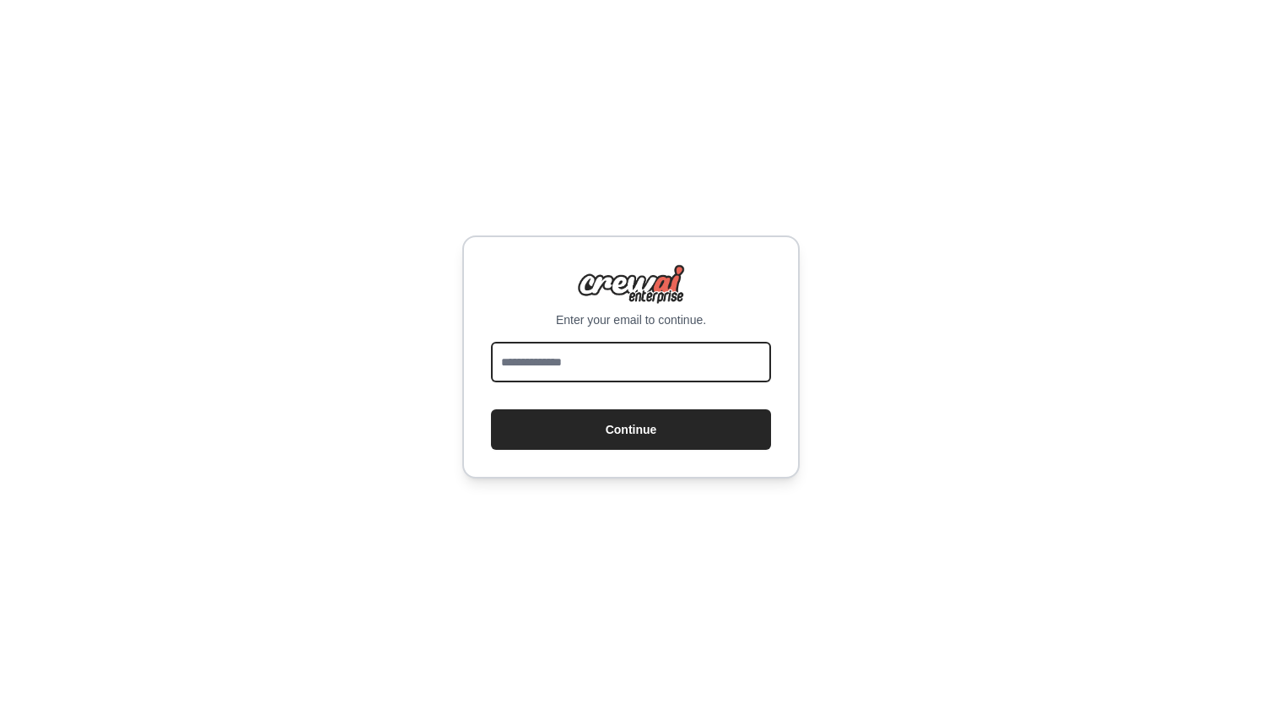
click at [631, 350] on input "email" at bounding box center [631, 362] width 280 height 41
type input "**********"
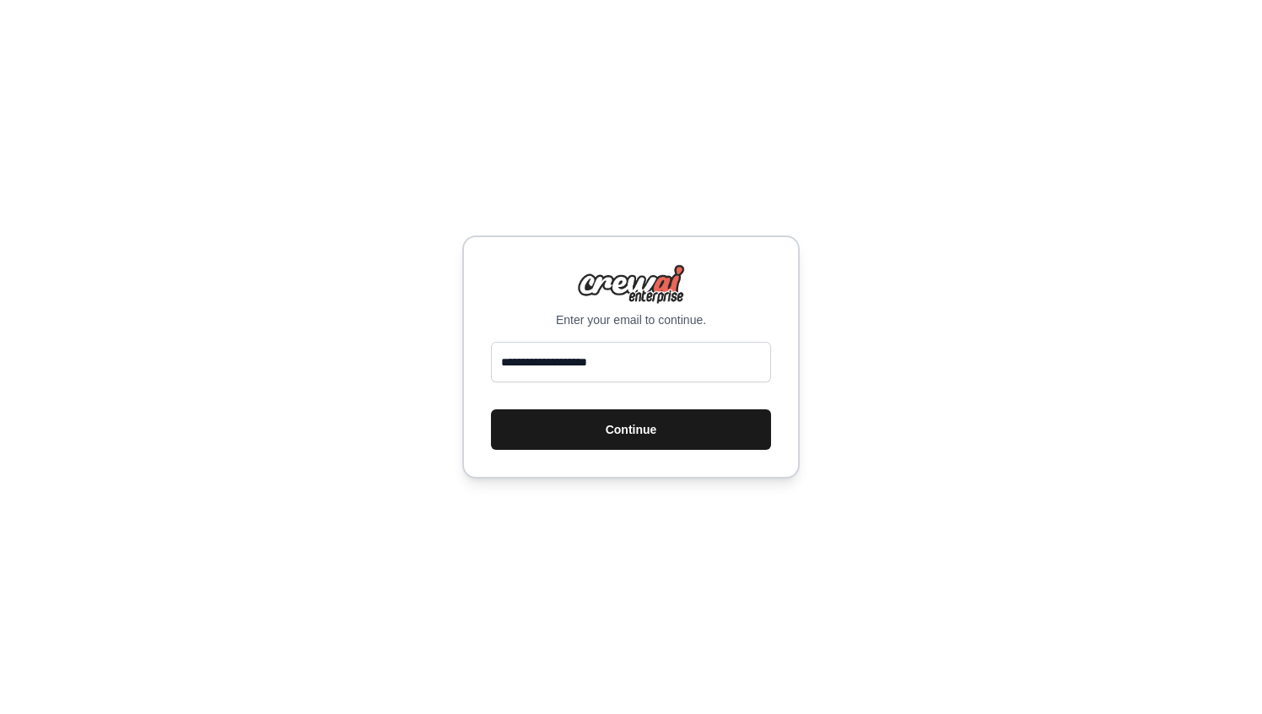
click at [630, 423] on button "Continue" at bounding box center [631, 429] width 280 height 41
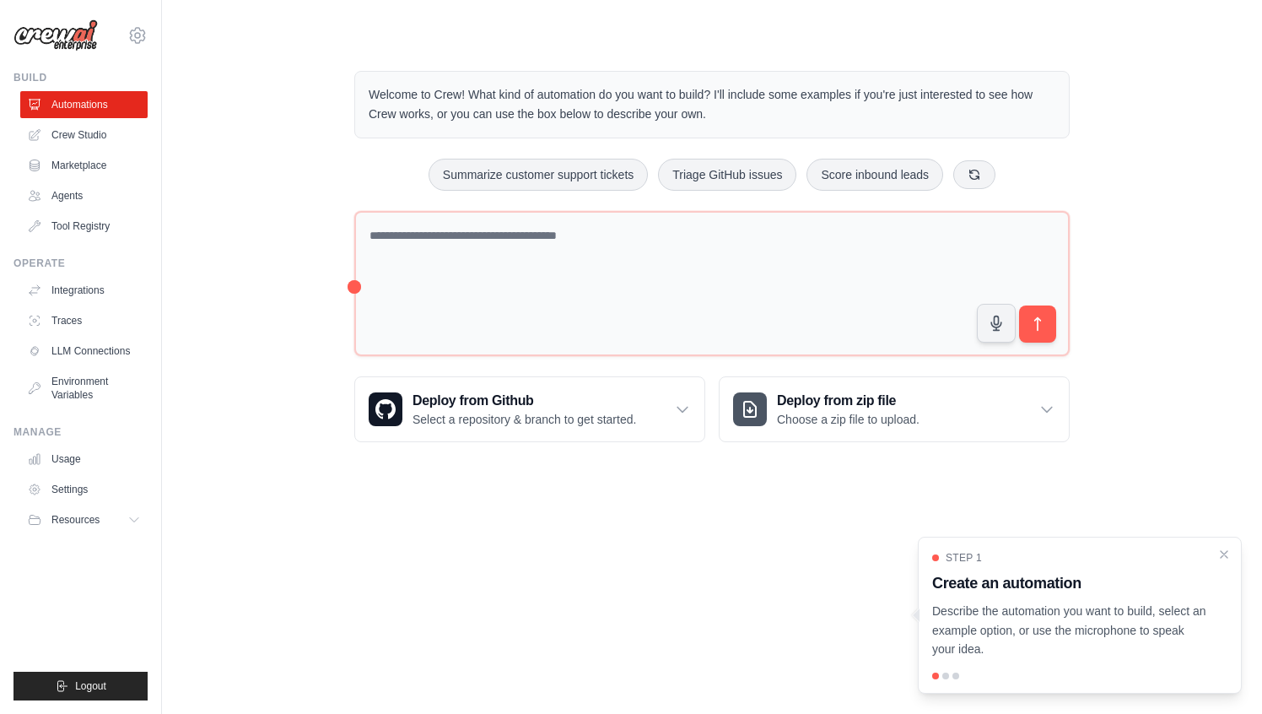
click at [207, 309] on div "Welcome to Crew! What kind of automation do you want to build? I'll include som…" at bounding box center [712, 256] width 1046 height 425
click at [1229, 556] on icon "Close walkthrough" at bounding box center [1224, 553] width 15 height 15
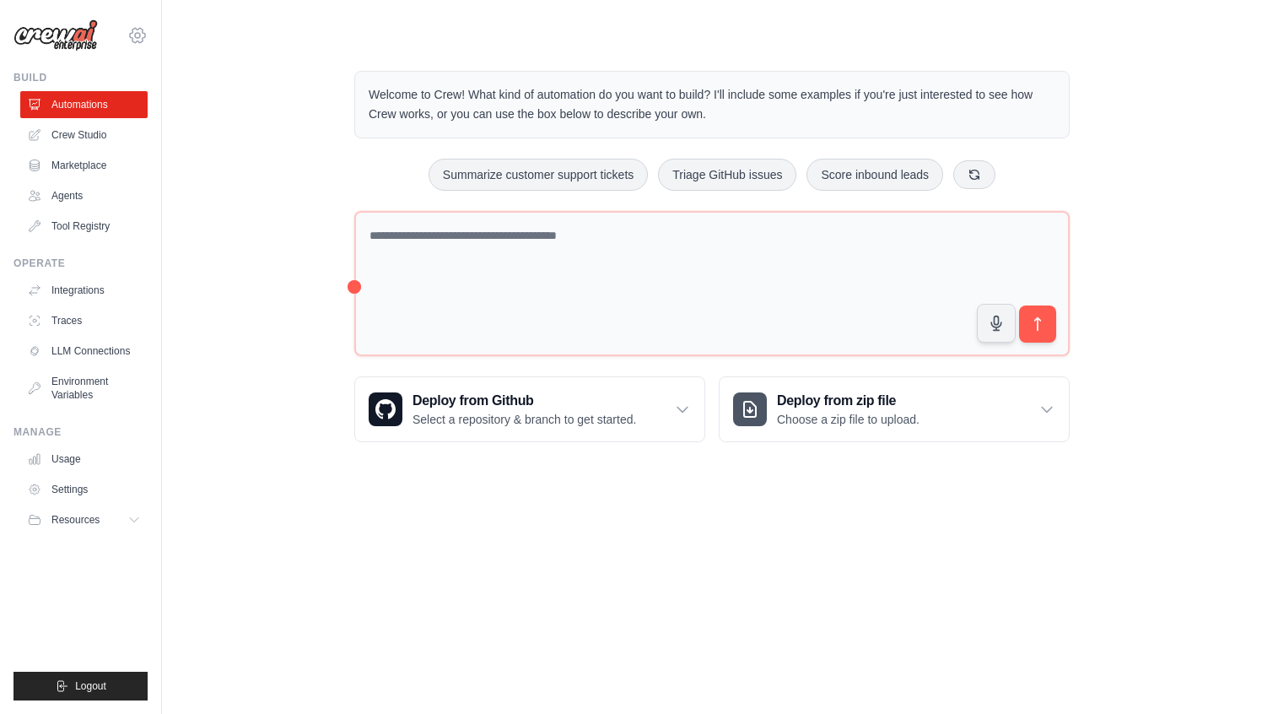
click at [136, 38] on icon at bounding box center [137, 35] width 20 height 20
click at [287, 62] on div "Welcome to Crew! What kind of automation do you want to build? I'll include som…" at bounding box center [712, 256] width 1046 height 425
click at [132, 36] on icon at bounding box center [137, 35] width 20 height 20
click at [123, 117] on link "Settings" at bounding box center [137, 114] width 149 height 30
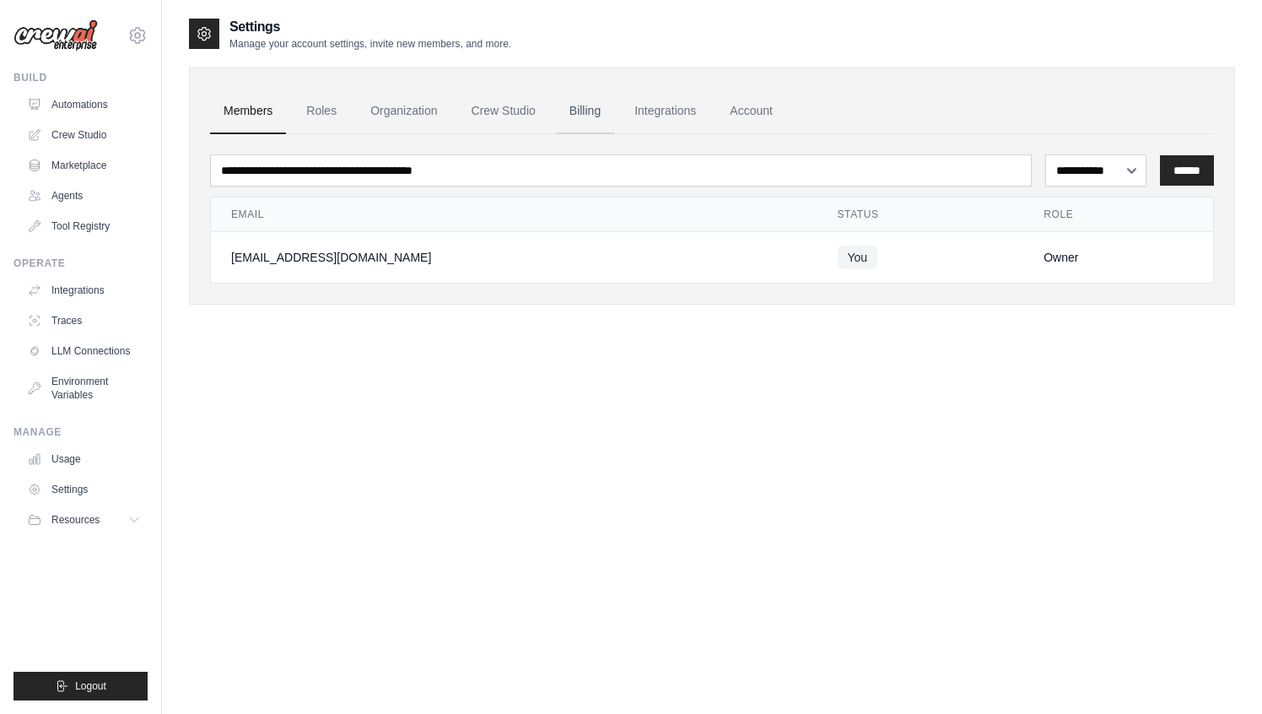
click at [565, 115] on link "Billing" at bounding box center [585, 112] width 58 height 46
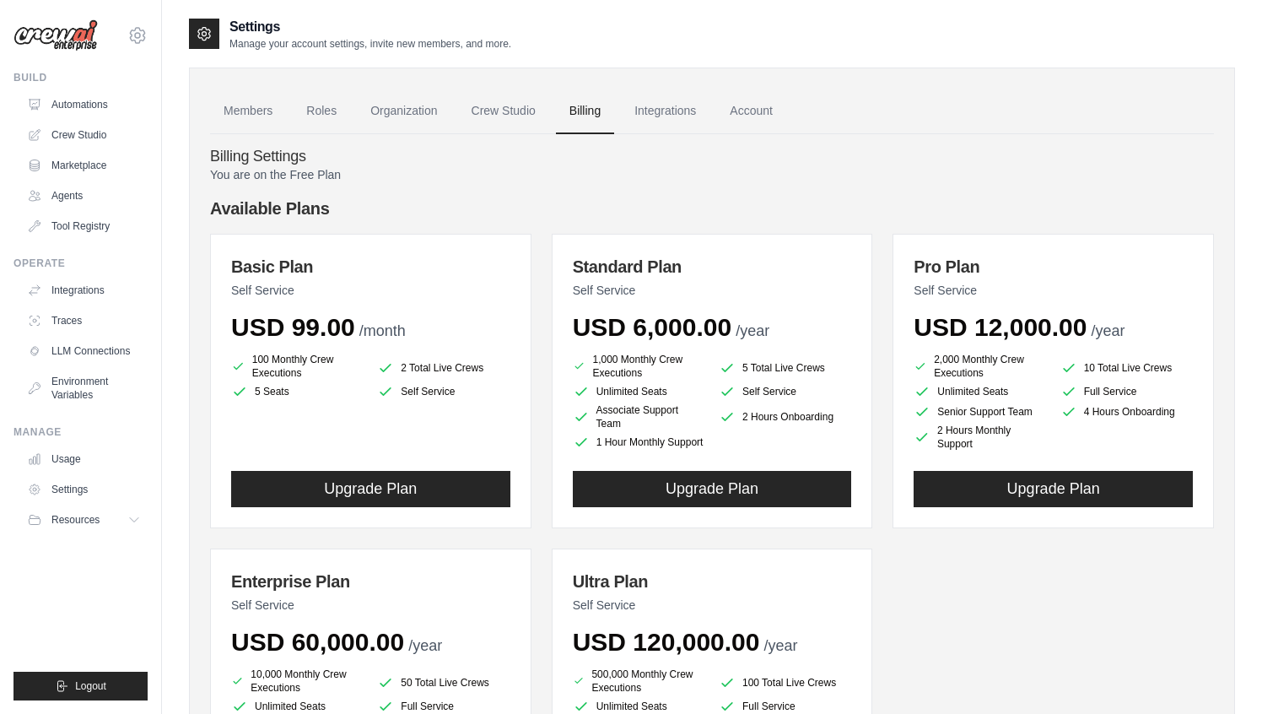
click at [457, 197] on h4 "Available Plans" at bounding box center [712, 209] width 1004 height 24
click at [809, 170] on p "You are on the Free Plan" at bounding box center [712, 174] width 1004 height 17
click at [473, 160] on h4 "Billing Settings" at bounding box center [712, 157] width 1004 height 19
click at [309, 359] on li "100 Monthly Crew Executions" at bounding box center [297, 366] width 132 height 27
click at [536, 332] on div "Basic Plan Self Service USD 99.00 /month 100 Monthly Crew Executions 2 Total Li…" at bounding box center [712, 538] width 1004 height 609
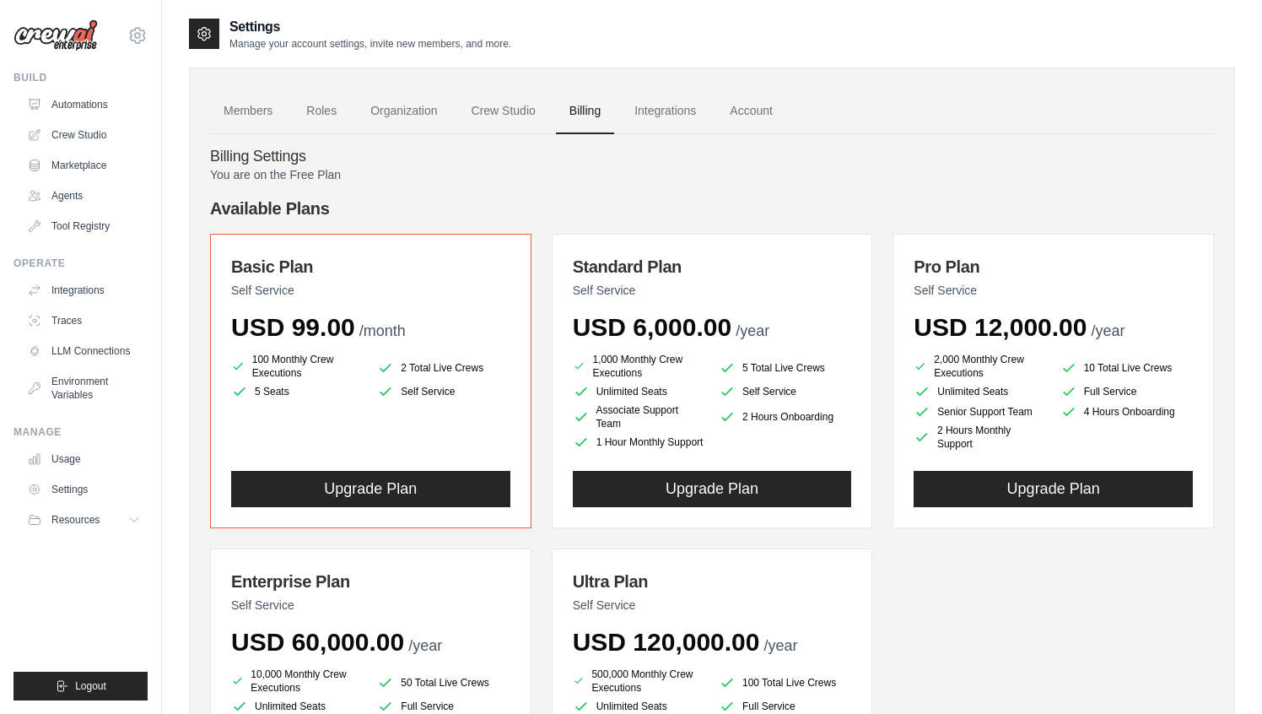
click at [536, 332] on div "Basic Plan Self Service USD 99.00 /month 100 Monthly Crew Executions 2 Total Li…" at bounding box center [712, 538] width 1004 height 609
click at [240, 119] on link "Members" at bounding box center [248, 112] width 76 height 46
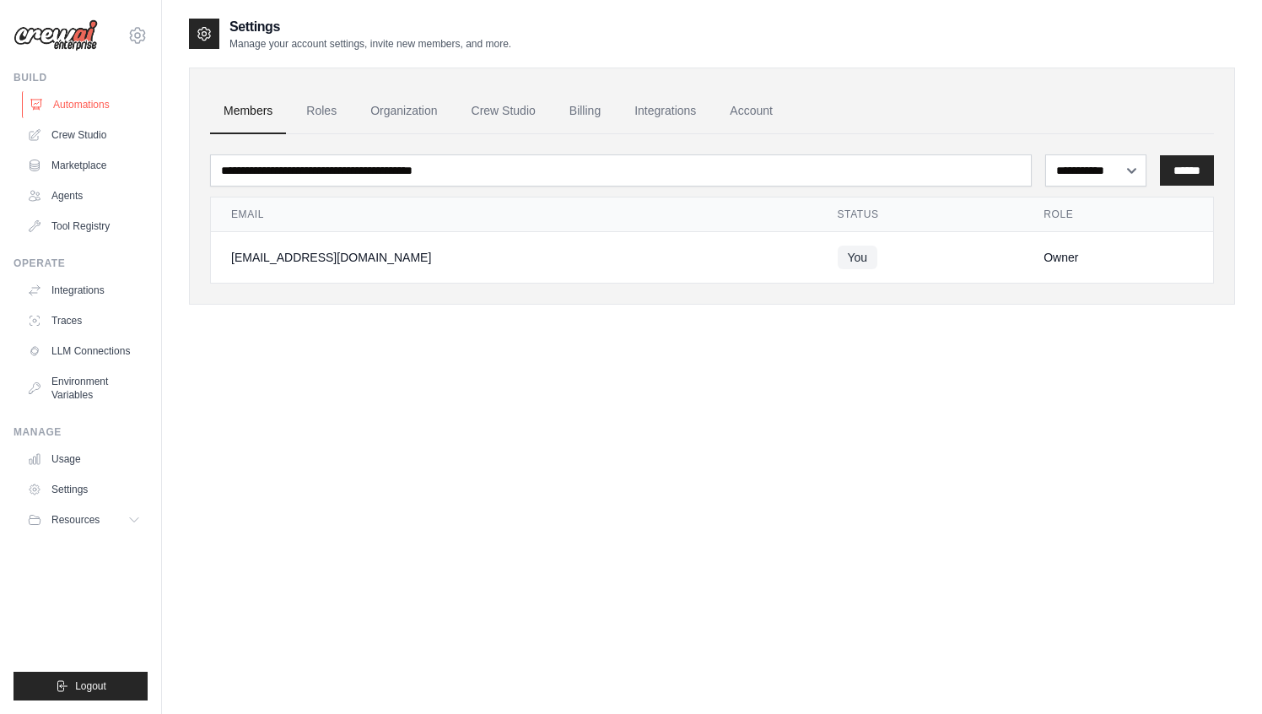
click at [82, 105] on link "Automations" at bounding box center [85, 104] width 127 height 27
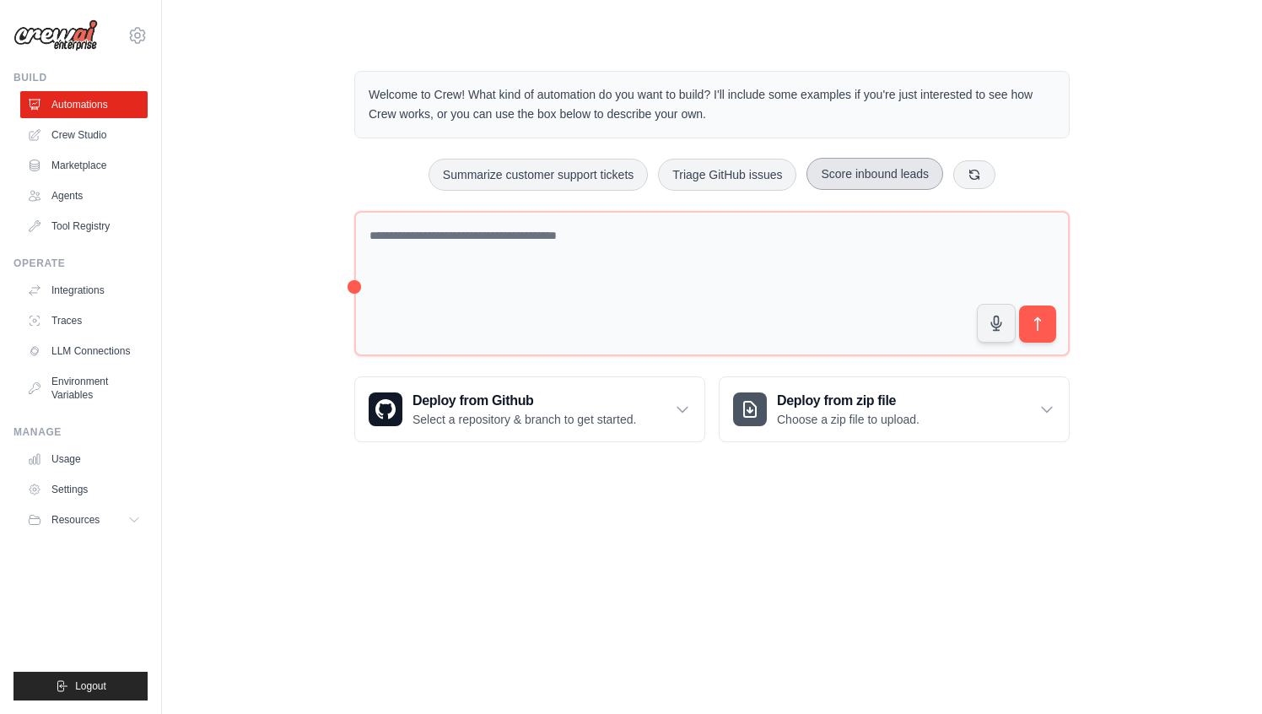
click at [840, 181] on button "Score inbound leads" at bounding box center [875, 174] width 137 height 32
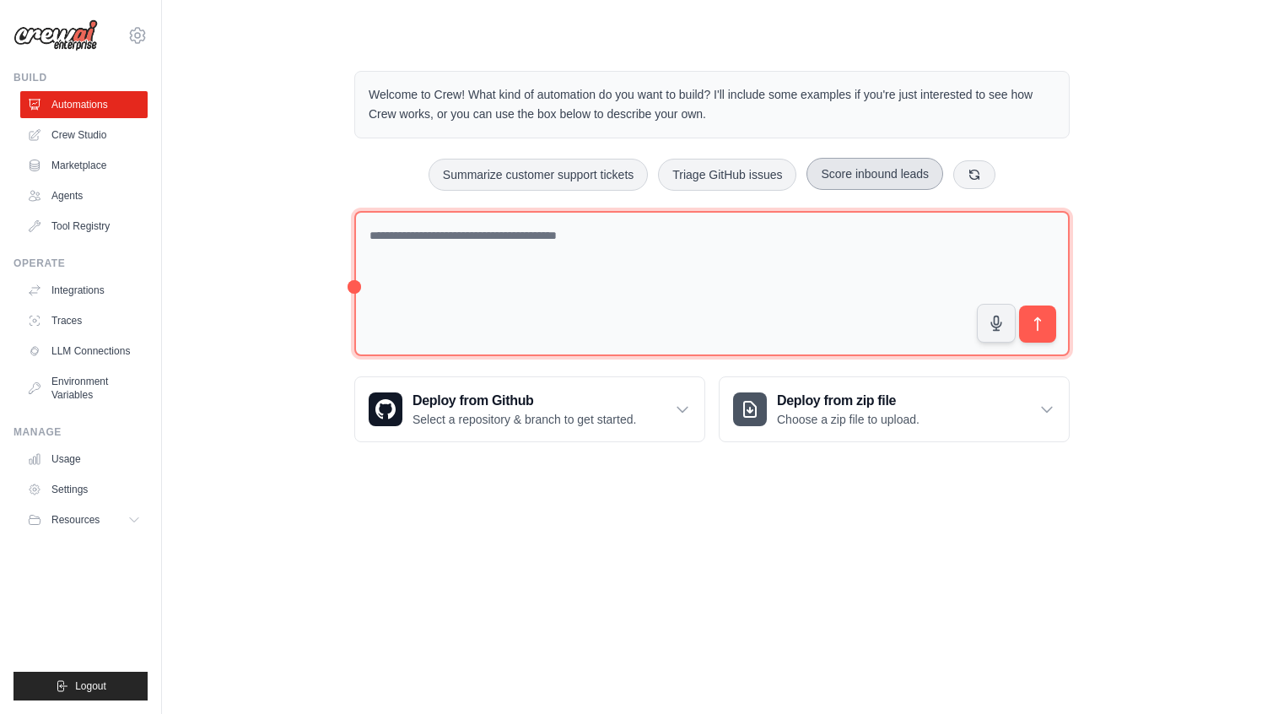
type textarea "**********"
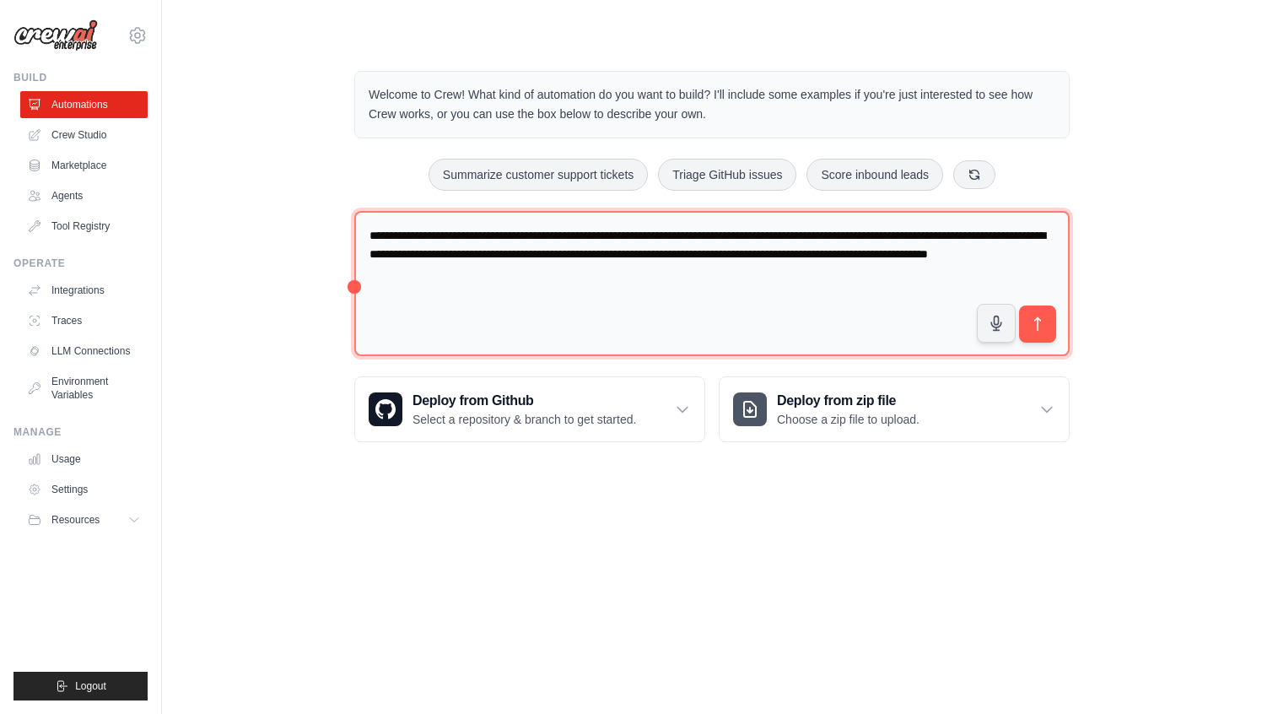
click at [699, 286] on textarea "**********" at bounding box center [712, 284] width 716 height 146
drag, startPoint x: 698, startPoint y: 286, endPoint x: 350, endPoint y: 224, distance: 353.1
click at [350, 224] on div "**********" at bounding box center [712, 256] width 756 height 425
click at [639, 298] on textarea "**********" at bounding box center [712, 284] width 716 height 146
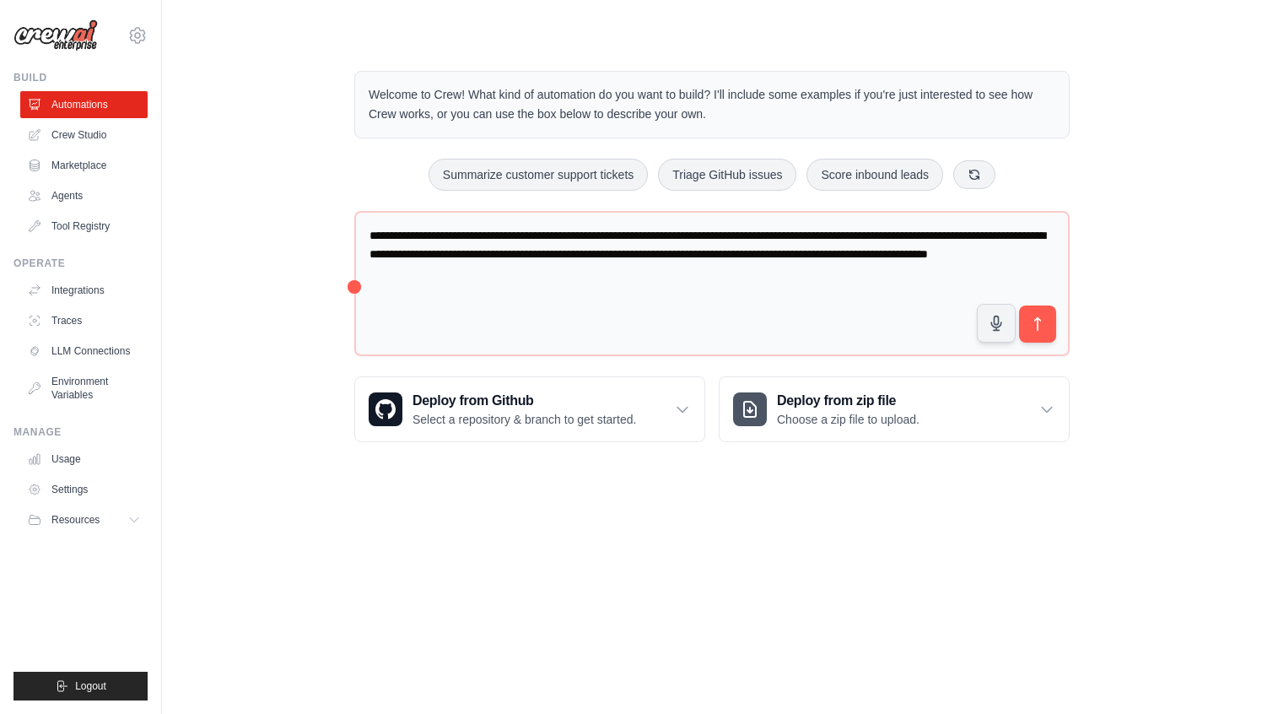
click at [352, 142] on div "**********" at bounding box center [712, 256] width 756 height 425
click at [469, 546] on body "optimalsem@gmail.com Settings Build Automations Crew Studio" at bounding box center [631, 357] width 1262 height 714
click at [63, 203] on link "Agents" at bounding box center [85, 195] width 127 height 27
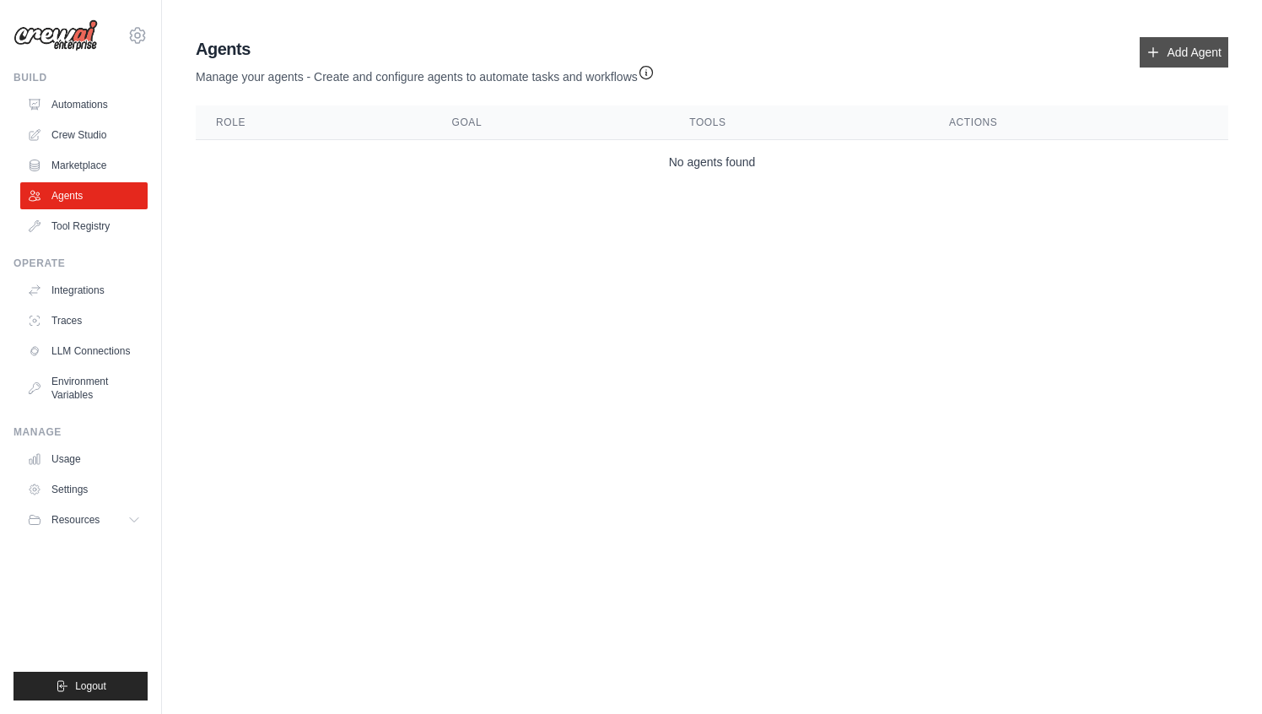
click at [1144, 57] on link "Add Agent" at bounding box center [1184, 52] width 89 height 30
click at [647, 72] on icon "button" at bounding box center [646, 71] width 17 height 17
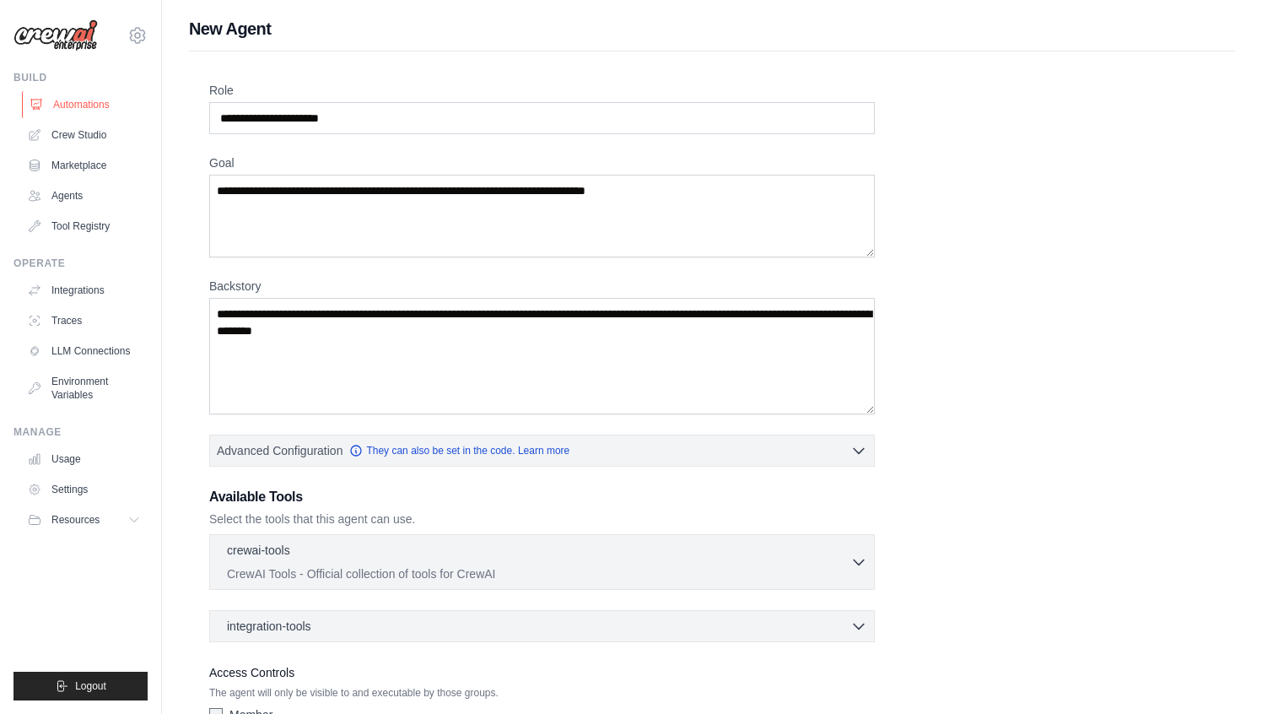
click at [74, 105] on link "Automations" at bounding box center [85, 104] width 127 height 27
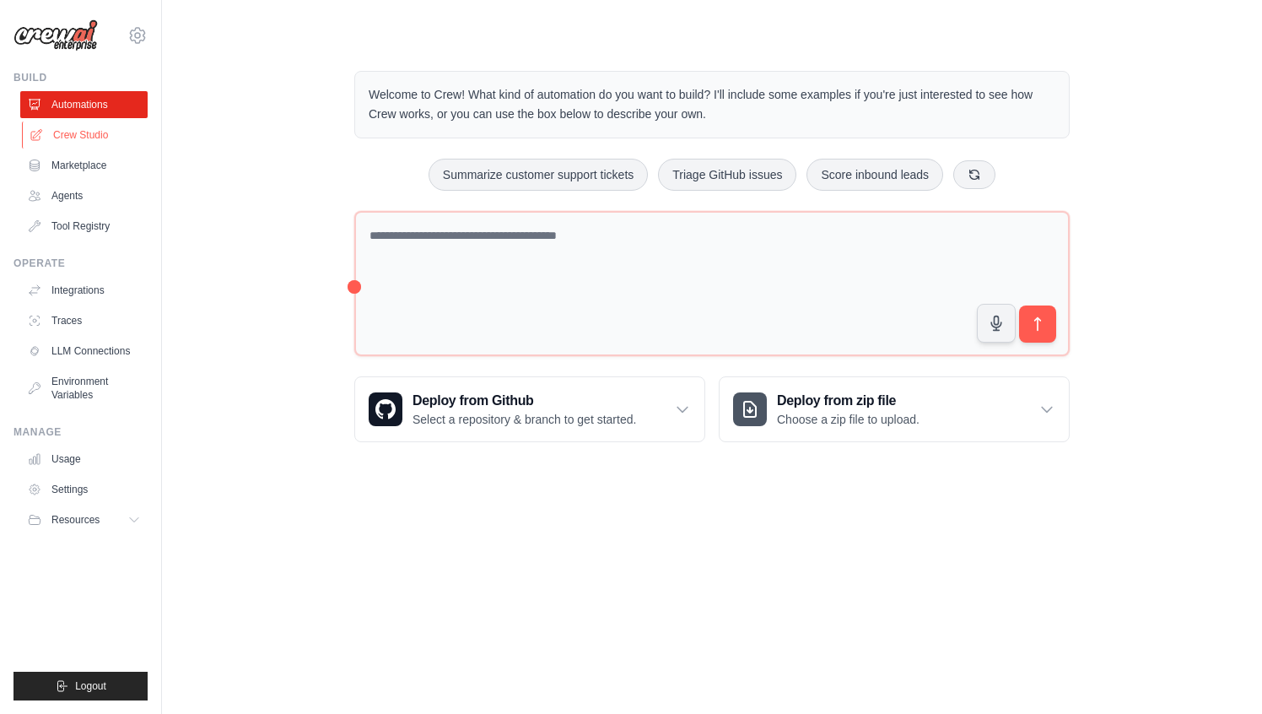
click at [95, 143] on link "Crew Studio" at bounding box center [85, 135] width 127 height 27
